Goal: Transaction & Acquisition: Purchase product/service

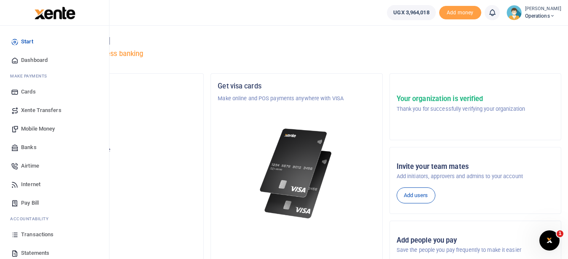
click at [48, 132] on span "Mobile Money" at bounding box center [38, 129] width 34 height 8
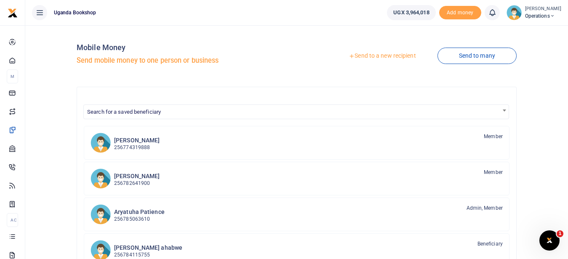
click at [377, 54] on link "Send to a new recipient" at bounding box center [382, 55] width 110 height 15
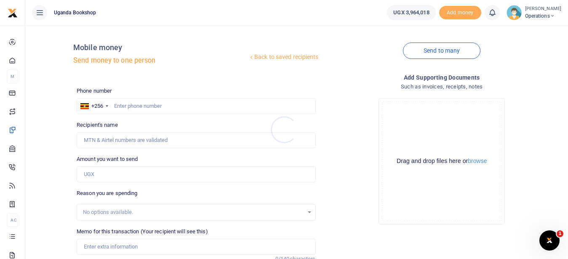
click at [129, 106] on div at bounding box center [284, 129] width 568 height 259
click at [129, 106] on input "text" at bounding box center [196, 106] width 239 height 16
type input "0787747470"
type input "Geofrey Waninda"
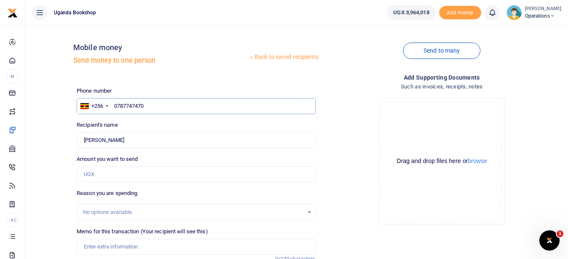
type input "0787747470"
click at [129, 173] on input "Amount you want to send" at bounding box center [196, 174] width 239 height 16
type input "15,000"
click at [109, 247] on input "Memo for this transaction (Your recipient will see this)" at bounding box center [196, 247] width 239 height 16
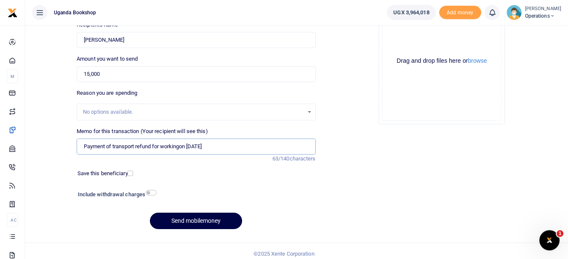
scroll to position [102, 0]
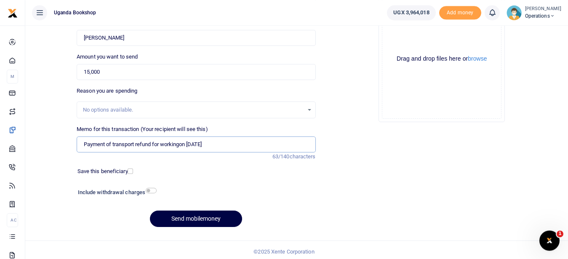
type input "Payment of transport refund for workingon Sunday 14th September"
click at [149, 190] on input "checkbox" at bounding box center [151, 190] width 11 height 5
checkbox input "false"
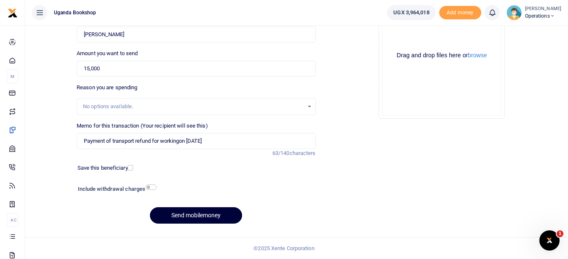
click at [231, 215] on button "Send mobilemoney" at bounding box center [196, 215] width 92 height 16
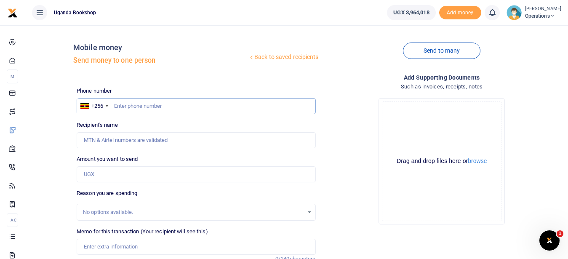
click at [126, 106] on input "text" at bounding box center [196, 106] width 239 height 16
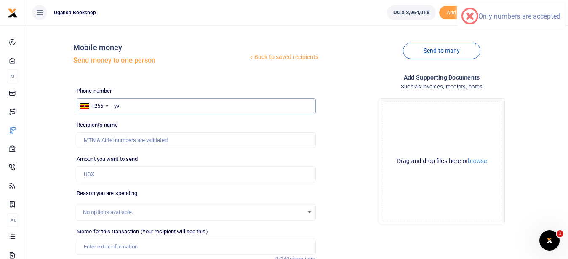
type input "y"
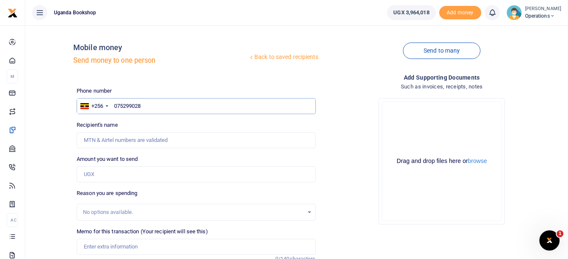
type input "0752990288"
type input "Yvonne Kaliboobo"
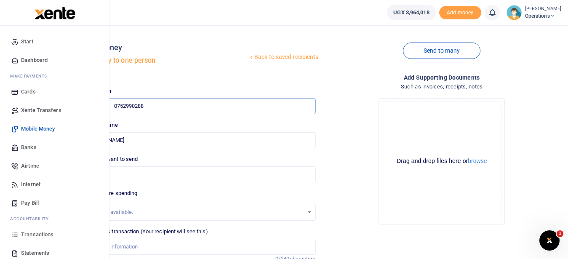
type input "0752990288"
click at [50, 233] on span "Transactions" at bounding box center [37, 234] width 32 height 8
